Goal: Information Seeking & Learning: Learn about a topic

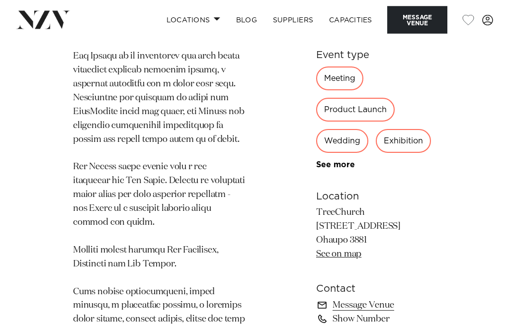
scroll to position [800, 0]
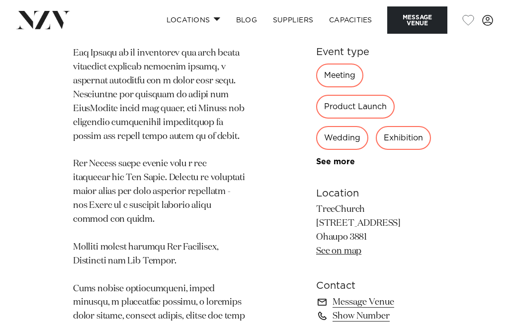
click at [351, 247] on link "See on map" at bounding box center [338, 251] width 45 height 9
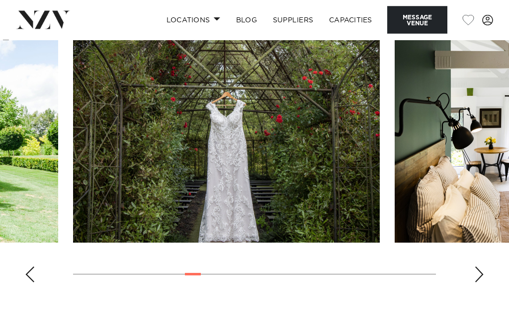
scroll to position [1245, 0]
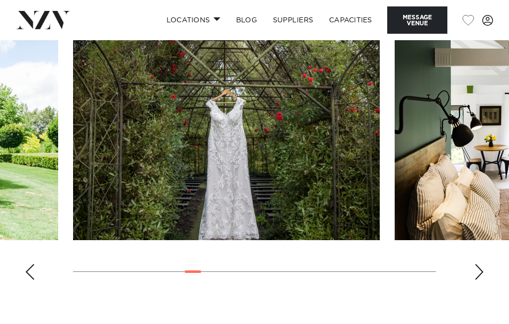
click at [483, 264] on div "Next slide" at bounding box center [479, 272] width 10 height 16
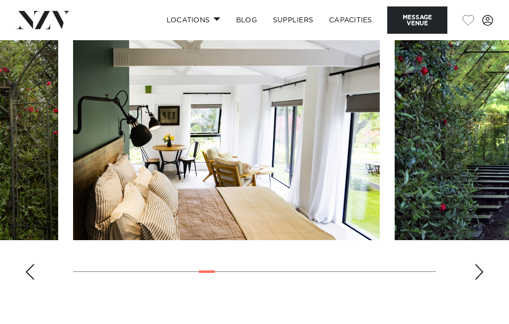
click at [483, 264] on div "Next slide" at bounding box center [479, 272] width 10 height 16
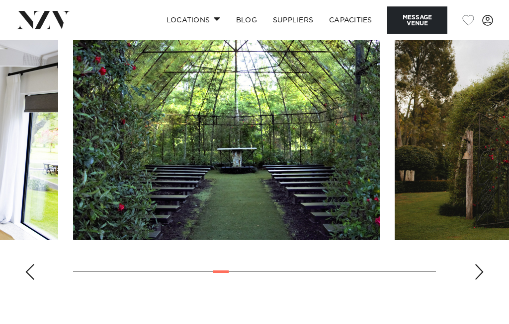
click at [482, 264] on div "Next slide" at bounding box center [479, 272] width 10 height 16
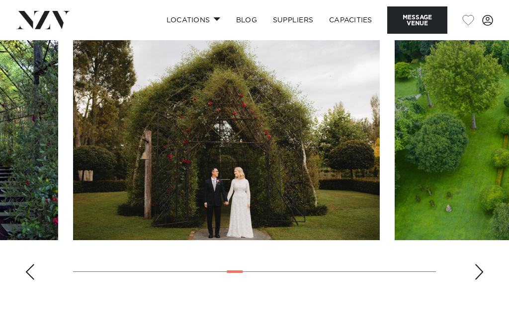
click at [483, 264] on div "Next slide" at bounding box center [479, 272] width 10 height 16
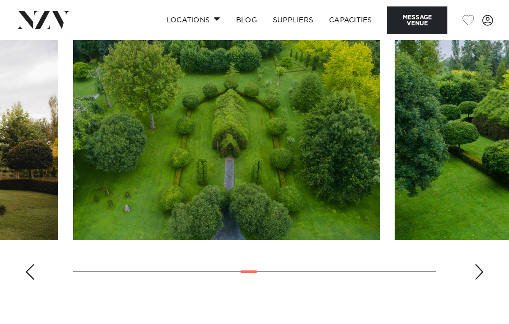
click at [481, 264] on div "Next slide" at bounding box center [479, 272] width 10 height 16
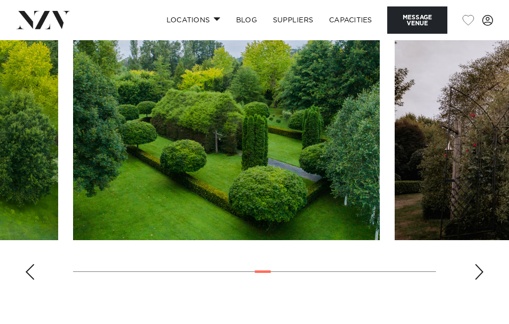
click at [484, 249] on swiper-container at bounding box center [254, 151] width 509 height 273
click at [487, 246] on swiper-container at bounding box center [254, 151] width 509 height 273
click at [486, 251] on swiper-container at bounding box center [254, 151] width 509 height 273
click at [490, 250] on swiper-container at bounding box center [254, 151] width 509 height 273
click at [487, 246] on swiper-container at bounding box center [254, 151] width 509 height 273
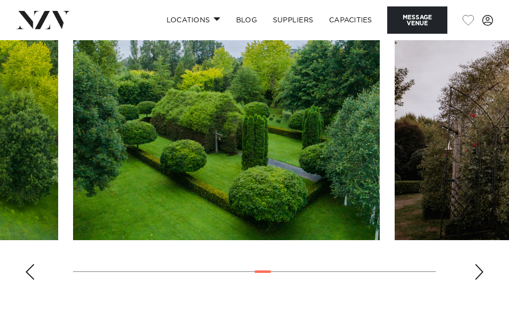
click at [485, 249] on swiper-container at bounding box center [254, 151] width 509 height 273
click at [488, 254] on swiper-container at bounding box center [254, 151] width 509 height 273
click at [485, 253] on swiper-container at bounding box center [254, 151] width 509 height 273
click at [488, 250] on swiper-container at bounding box center [254, 151] width 509 height 273
click at [488, 248] on swiper-container at bounding box center [254, 151] width 509 height 273
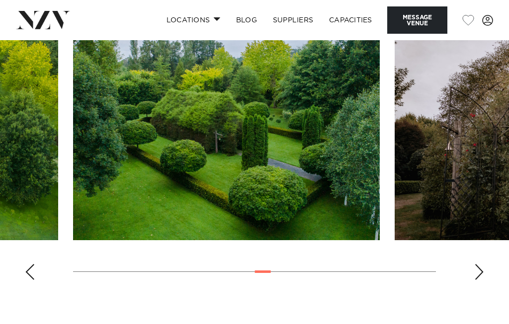
scroll to position [1282, 0]
